Goal: Navigation & Orientation: Understand site structure

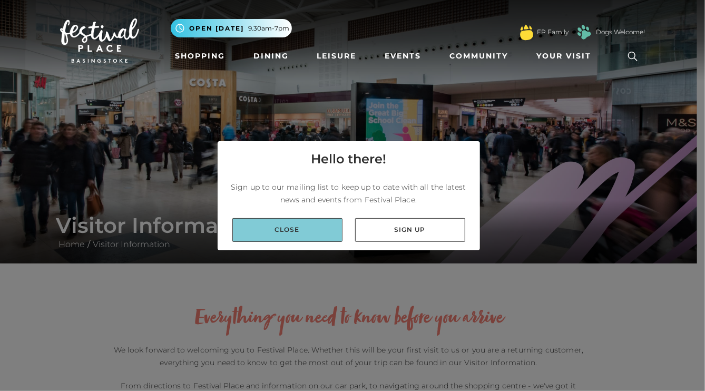
click at [290, 235] on link "Close" at bounding box center [287, 230] width 110 height 24
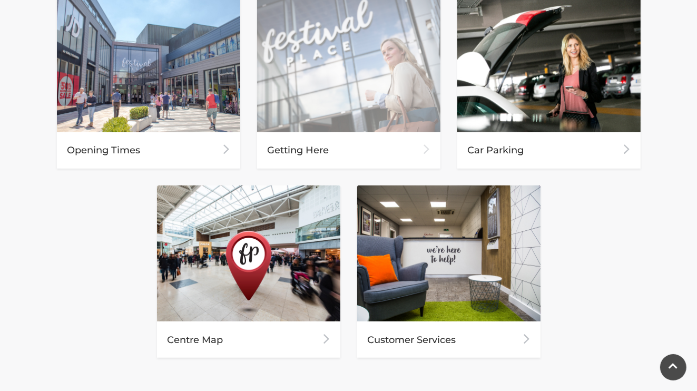
scroll to position [580, 0]
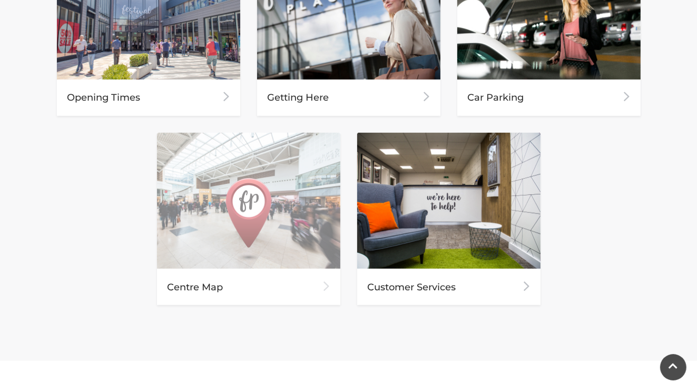
click at [217, 287] on div "Centre Map" at bounding box center [248, 287] width 183 height 36
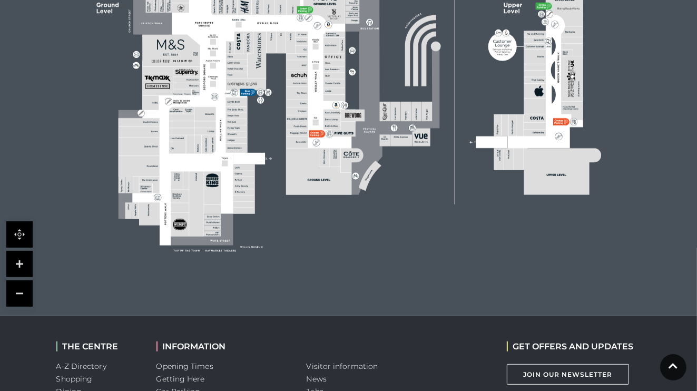
scroll to position [369, 0]
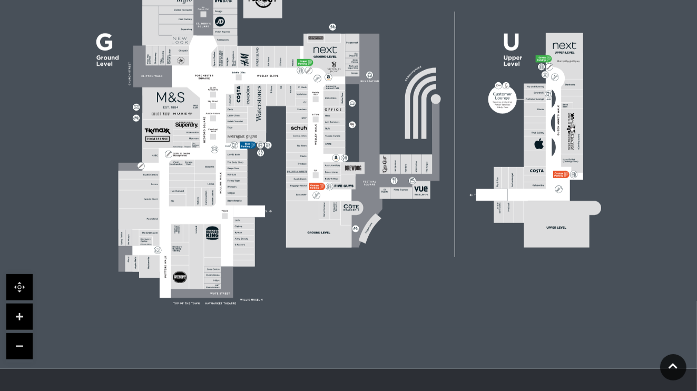
click at [18, 319] on link at bounding box center [19, 317] width 26 height 26
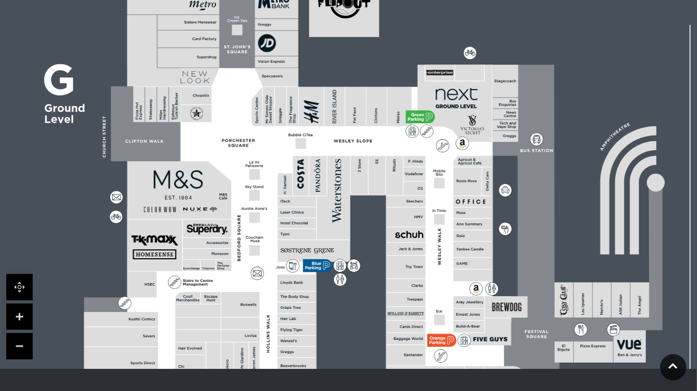
drag, startPoint x: 145, startPoint y: 216, endPoint x: 295, endPoint y: 325, distance: 185.6
click at [295, 325] on rect at bounding box center [297, 330] width 39 height 11
click at [22, 317] on link at bounding box center [19, 317] width 26 height 26
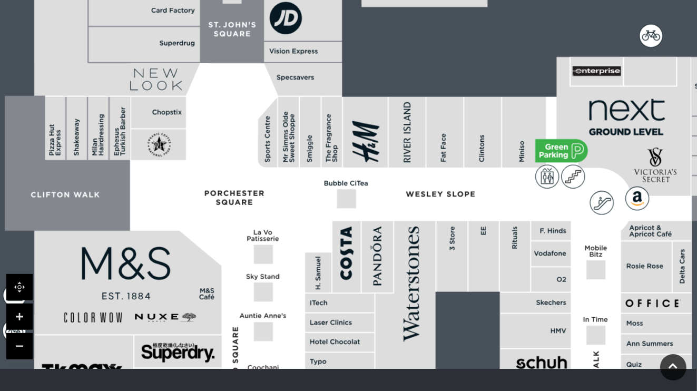
drag, startPoint x: 188, startPoint y: 153, endPoint x: 272, endPoint y: 199, distance: 96.0
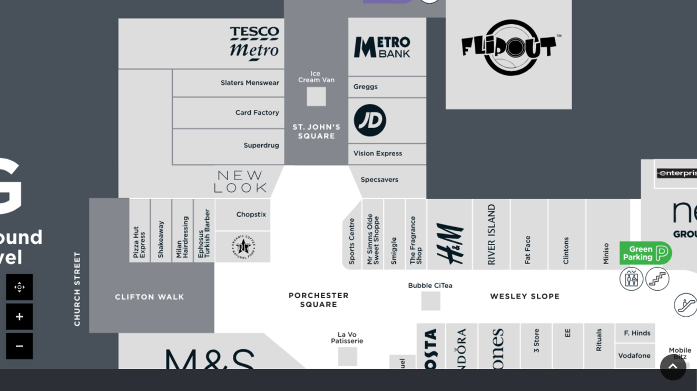
drag, startPoint x: 143, startPoint y: 180, endPoint x: 228, endPoint y: 282, distance: 132.6
click at [228, 282] on rect at bounding box center [255, 257] width 80 height 182
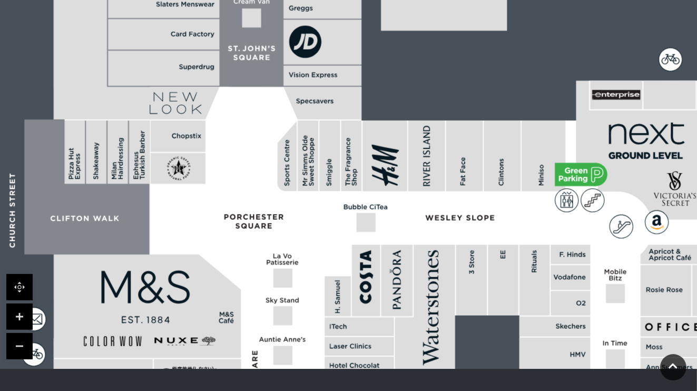
drag, startPoint x: 426, startPoint y: 312, endPoint x: 361, endPoint y: 234, distance: 101.9
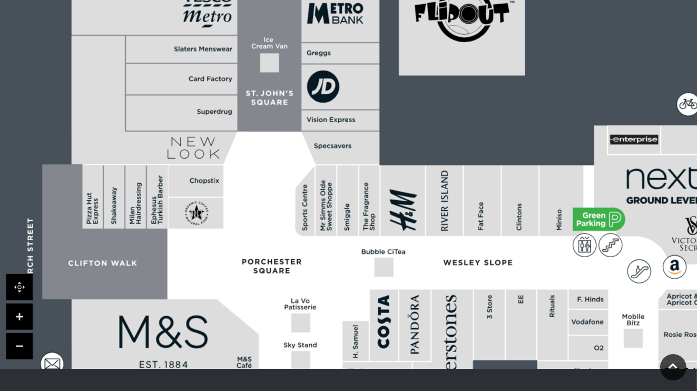
drag, startPoint x: 239, startPoint y: 139, endPoint x: 257, endPoint y: 183, distance: 48.3
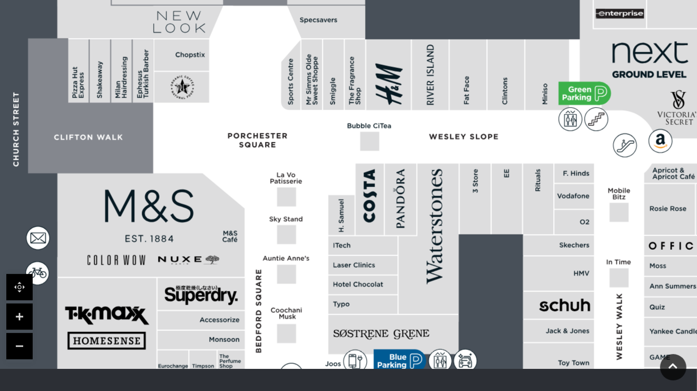
drag, startPoint x: 269, startPoint y: 302, endPoint x: 255, endPoint y: 176, distance: 126.8
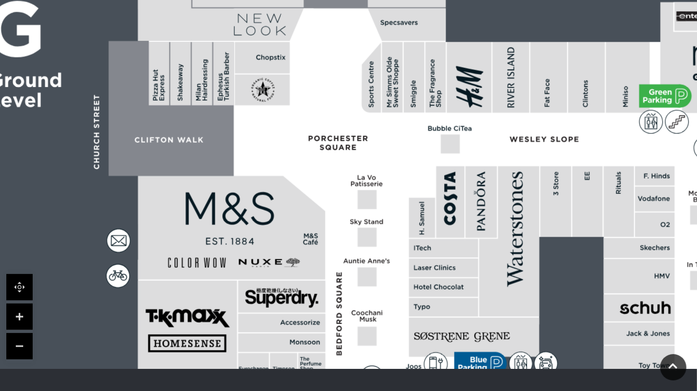
drag, startPoint x: 301, startPoint y: 347, endPoint x: 382, endPoint y: 350, distance: 80.7
